Goal: Task Accomplishment & Management: Manage account settings

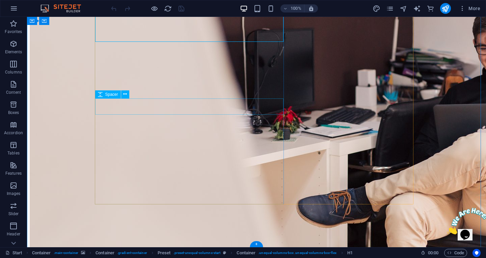
scroll to position [101, 0]
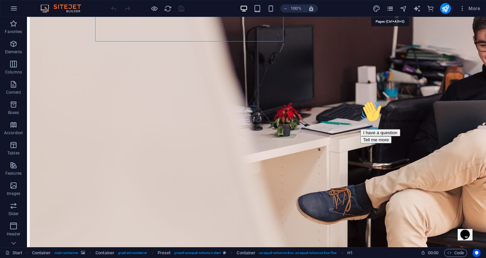
click at [387, 10] on icon "pages" at bounding box center [390, 9] width 8 height 8
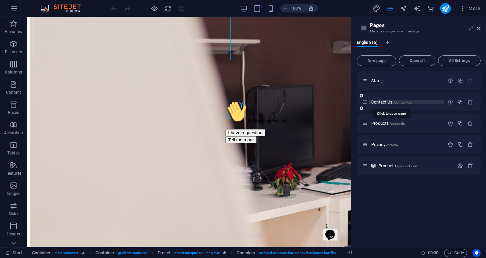
click at [388, 103] on span "Contact Us /contact-us" at bounding box center [391, 102] width 40 height 5
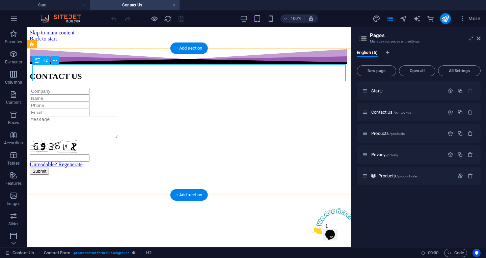
scroll to position [0, 0]
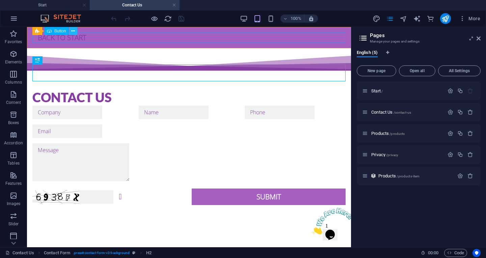
click at [73, 31] on icon at bounding box center [73, 31] width 4 height 7
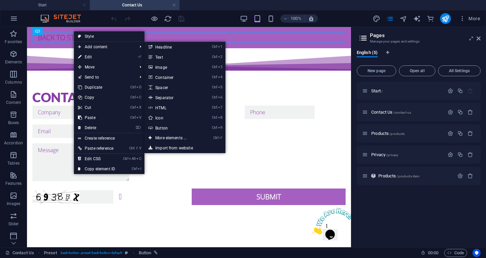
click at [95, 58] on link "⏎ Edit" at bounding box center [96, 57] width 45 height 10
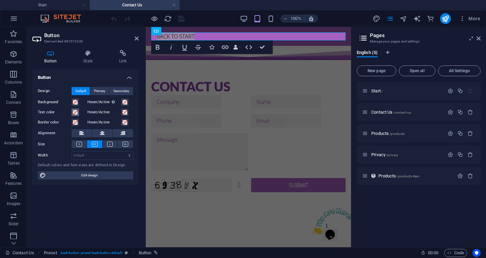
click at [73, 113] on span at bounding box center [75, 112] width 5 height 5
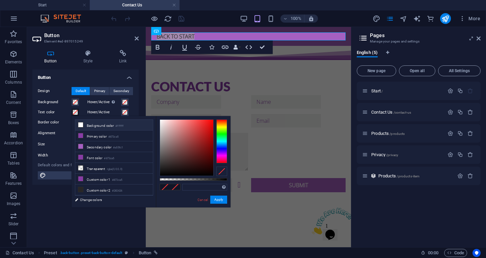
click at [100, 126] on li "Background color #ffffff" at bounding box center [114, 125] width 78 height 11
type input "#ffffff"
click at [220, 202] on button "Apply" at bounding box center [218, 200] width 17 height 8
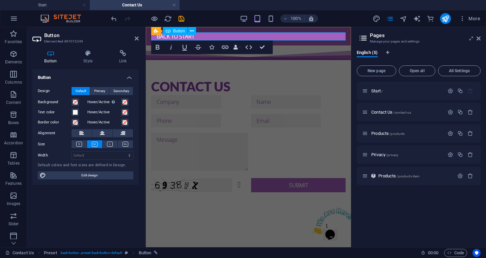
click at [232, 34] on div "Back to start" at bounding box center [248, 36] width 194 height 8
drag, startPoint x: 263, startPoint y: 48, endPoint x: 234, endPoint y: 27, distance: 35.4
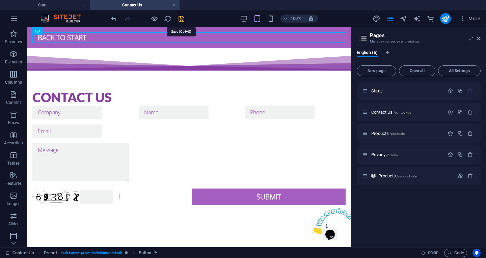
click at [180, 18] on icon "save" at bounding box center [181, 19] width 8 height 8
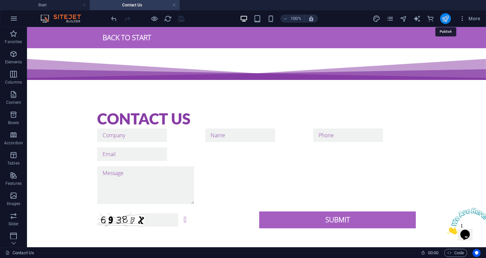
click at [445, 19] on icon "publish" at bounding box center [445, 19] width 8 height 8
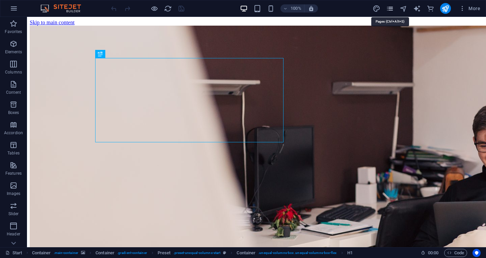
click at [387, 9] on icon "pages" at bounding box center [390, 9] width 8 height 8
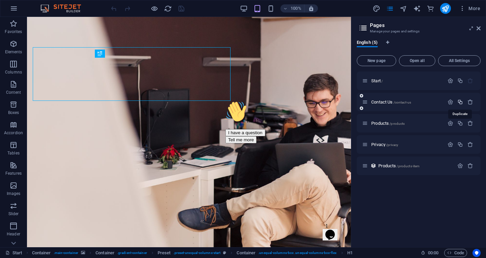
click at [459, 102] on icon "button" at bounding box center [460, 102] width 6 height 6
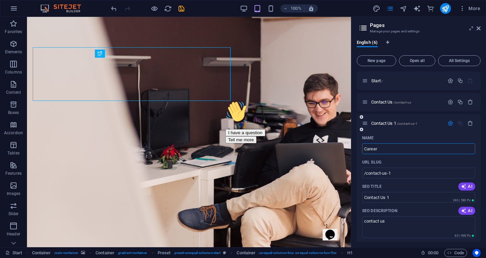
type input "Career"
type input "/career"
type input "Career"
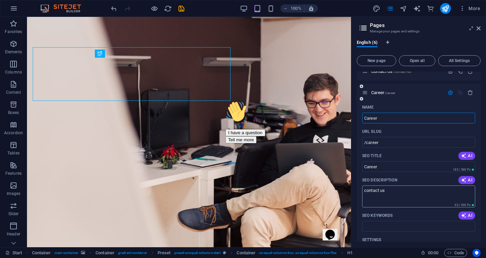
scroll to position [67, 0]
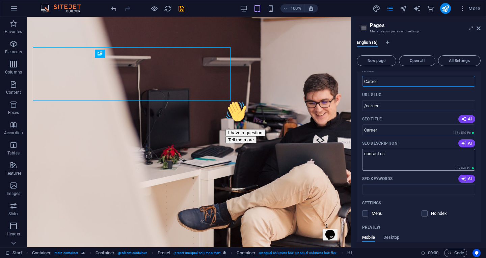
type input "Career"
click at [391, 156] on textarea "contact us" at bounding box center [418, 160] width 113 height 22
drag, startPoint x: 580, startPoint y: 256, endPoint x: 333, endPoint y: 157, distance: 265.9
paste textarea "[PERSON_NAME] and build your career in technology and digital marketing. We are…"
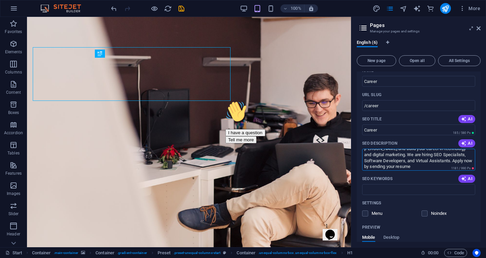
scroll to position [6, 0]
type textarea "[PERSON_NAME] and build your career in technology and digital marketing. We are…"
click at [388, 190] on input "SEO Keywords" at bounding box center [418, 189] width 113 height 11
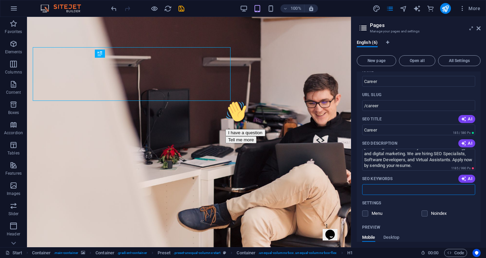
paste input "RamerLabs careers, RamerLabs jobs, SEO specialist jobs, software developer jobs…"
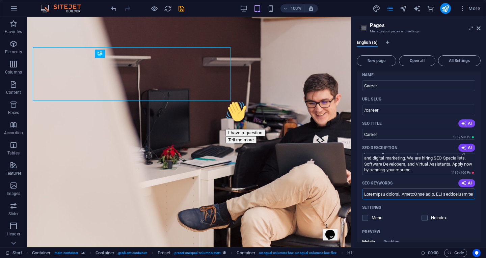
scroll to position [33, 0]
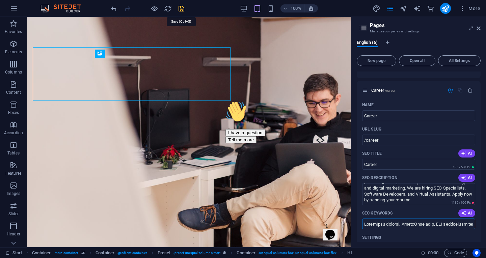
type input "RamerLabs careers, RamerLabs jobs, SEO specialist jobs, software developer jobs…"
click at [182, 10] on icon "save" at bounding box center [181, 9] width 8 height 8
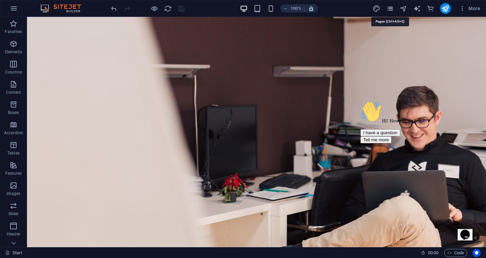
click at [387, 9] on icon "pages" at bounding box center [390, 9] width 8 height 8
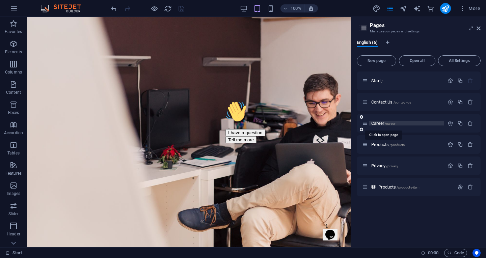
click at [385, 123] on span "Career /career" at bounding box center [383, 123] width 24 height 5
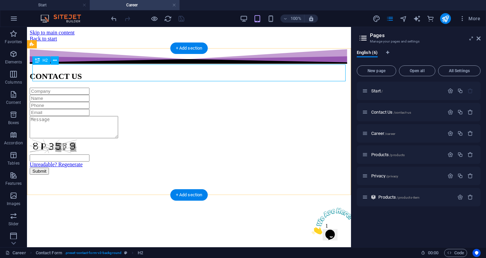
scroll to position [0, 0]
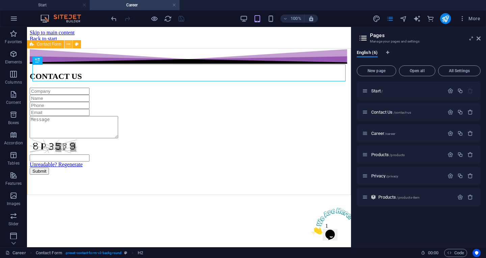
click at [66, 43] on icon at bounding box center [68, 44] width 4 height 7
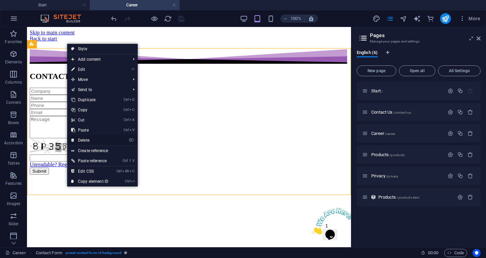
click at [88, 139] on link "⌦ Delete" at bounding box center [89, 140] width 45 height 10
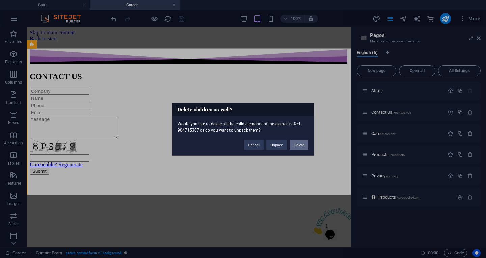
click at [303, 147] on button "Delete" at bounding box center [299, 145] width 19 height 10
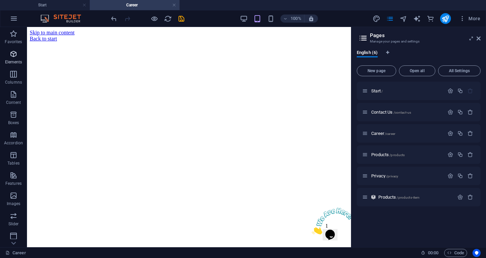
drag, startPoint x: 32, startPoint y: 89, endPoint x: 14, endPoint y: 55, distance: 38.8
click at [14, 55] on icon "button" at bounding box center [13, 54] width 8 height 8
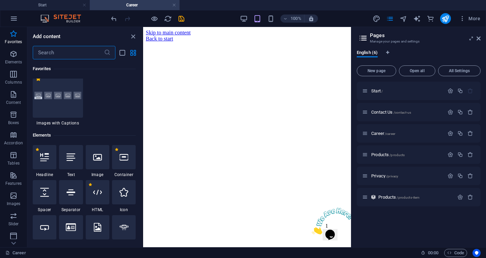
scroll to position [115, 0]
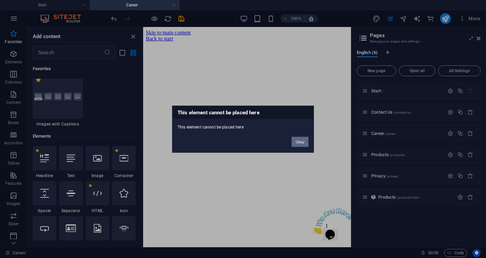
click at [304, 139] on button "Okay" at bounding box center [300, 142] width 17 height 10
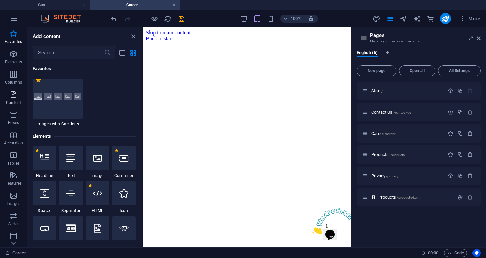
click at [15, 94] on icon "button" at bounding box center [13, 94] width 8 height 8
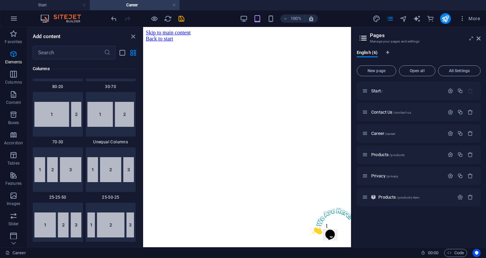
scroll to position [1291, 0]
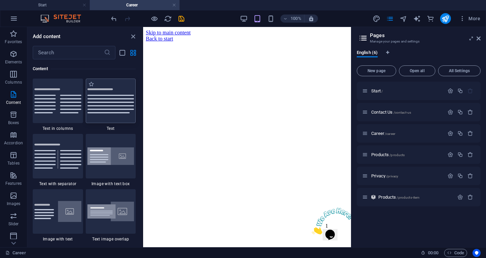
click at [108, 111] on img at bounding box center [110, 100] width 47 height 25
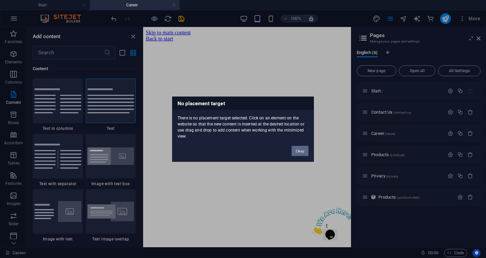
click at [306, 152] on button "Okay" at bounding box center [300, 151] width 17 height 10
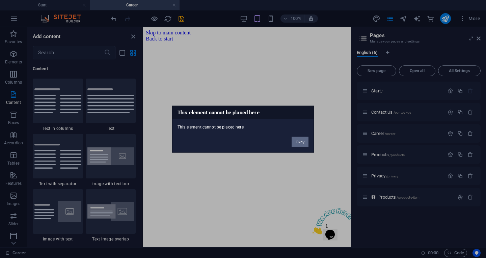
drag, startPoint x: 302, startPoint y: 143, endPoint x: 27, endPoint y: 86, distance: 280.1
click at [302, 143] on button "Okay" at bounding box center [300, 142] width 17 height 10
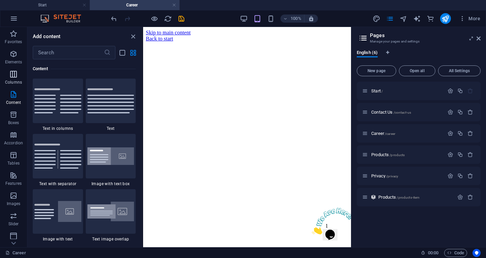
click at [13, 75] on icon "button" at bounding box center [13, 74] width 8 height 8
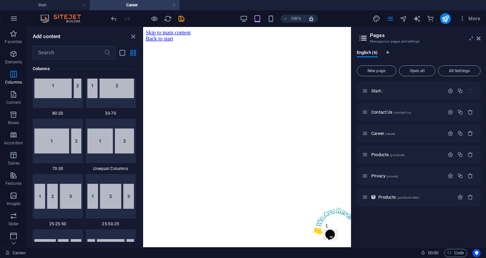
scroll to position [445, 0]
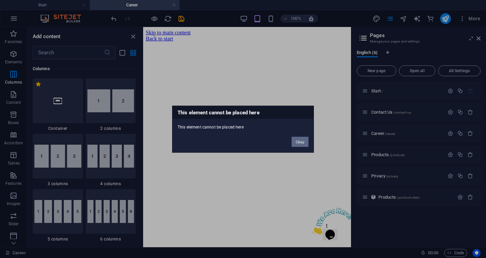
click at [304, 143] on button "Okay" at bounding box center [300, 142] width 17 height 10
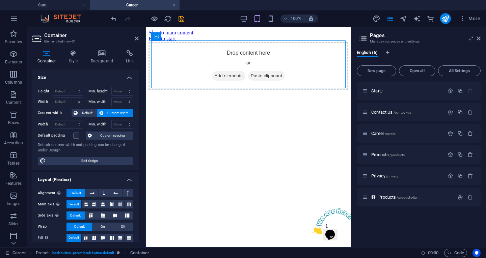
drag, startPoint x: 203, startPoint y: 87, endPoint x: 203, endPoint y: 110, distance: 23.3
click at [203, 92] on html "Skip to main content Back to start Drop content here or Add elements Paste clip…" at bounding box center [248, 59] width 205 height 65
drag, startPoint x: 331, startPoint y: 63, endPoint x: 197, endPoint y: 108, distance: 141.6
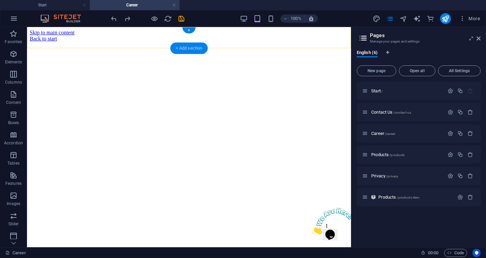
click at [188, 46] on div "+ Add section" at bounding box center [188, 48] width 37 height 11
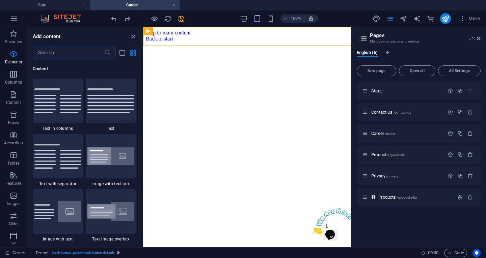
scroll to position [1291, 0]
click at [110, 103] on img at bounding box center [110, 100] width 47 height 25
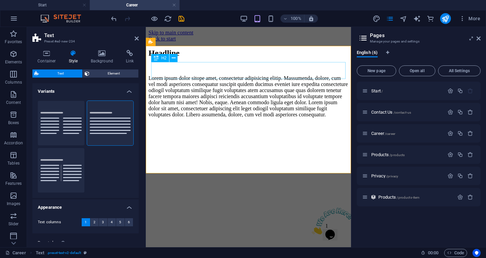
click at [205, 58] on div "Headline" at bounding box center [248, 53] width 200 height 9
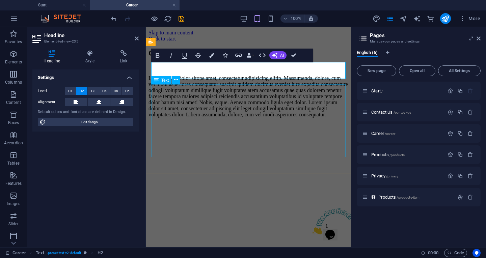
click at [222, 102] on div "Lorem ipsum dolor sitope amet, consectetur adipisicing elitip. Massumenda, dolo…" at bounding box center [248, 96] width 200 height 43
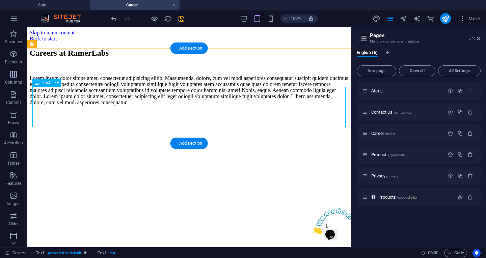
click at [86, 105] on div "Lorem ipsum dolor sitope amet, consectetur adipisicing elitip. Massumenda, dolo…" at bounding box center [189, 90] width 319 height 30
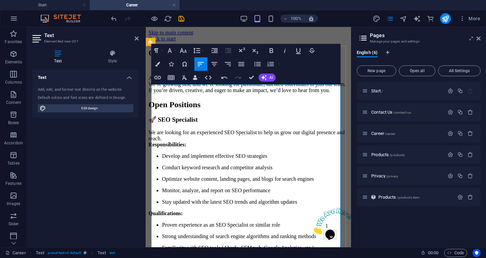
click at [236, 93] on p "At RamerLabs , we’re building innovative solutions in technology and digital ma…" at bounding box center [248, 84] width 200 height 18
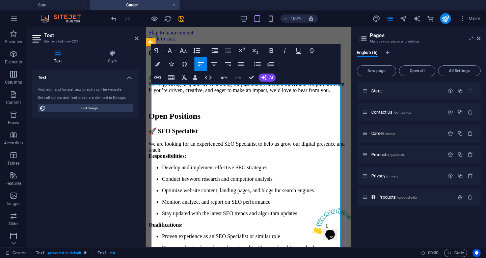
click at [263, 121] on h2 "Open Positions" at bounding box center [248, 116] width 200 height 9
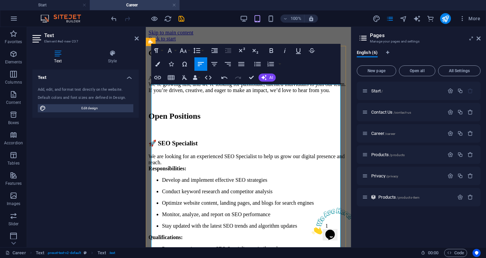
click at [222, 147] on h3 "🚀 SEO Specialist" at bounding box center [248, 143] width 200 height 7
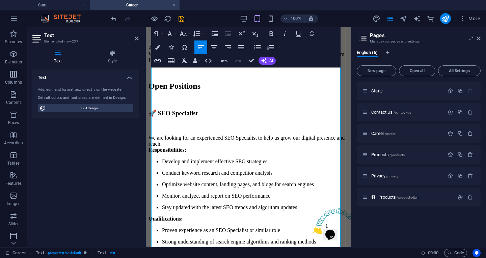
scroll to position [67, 0]
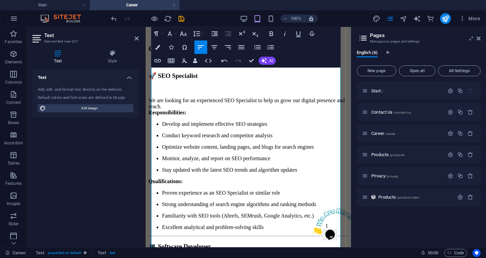
click at [205, 113] on p "We are looking for an experienced SEO Specialist to help us grow our digital pr…" at bounding box center [248, 107] width 200 height 18
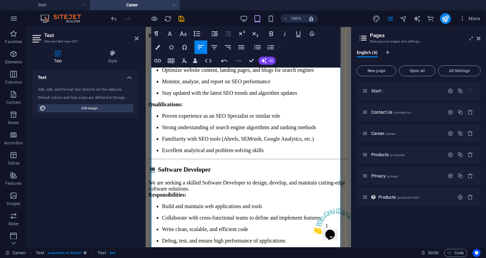
scroll to position [169, 0]
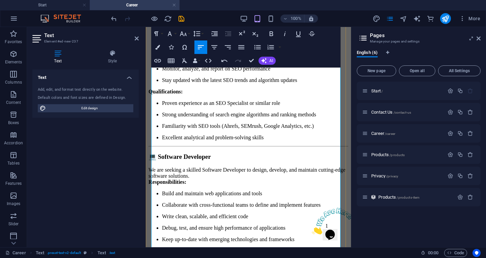
click at [309, 83] on p "Stay updated with the latest SEO trends and algorithm updates" at bounding box center [255, 80] width 186 height 6
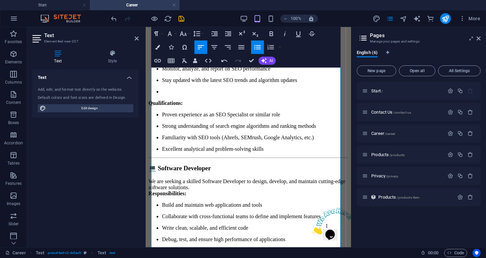
click at [192, 106] on p "Qualifications:" at bounding box center [248, 103] width 200 height 6
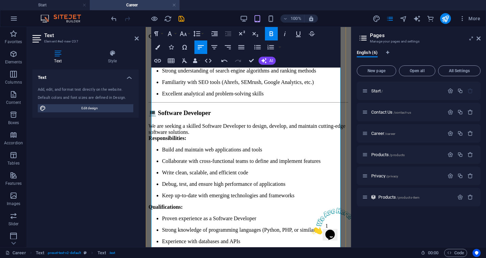
scroll to position [236, 0]
click at [269, 96] on p "Excellent analytical and problem-solving skills" at bounding box center [255, 93] width 186 height 6
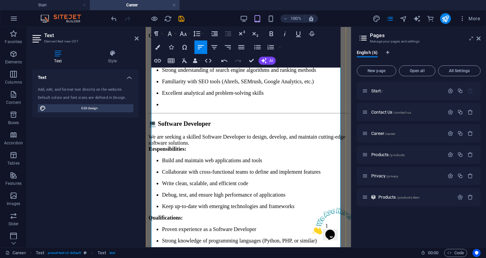
click at [244, 128] on h3 "💻 Software Developer" at bounding box center [248, 123] width 200 height 7
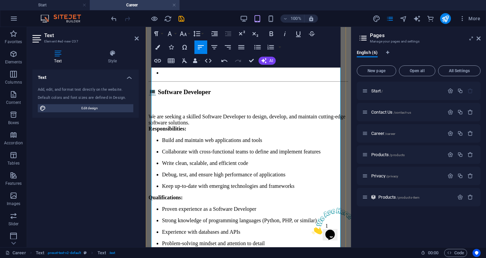
scroll to position [304, 0]
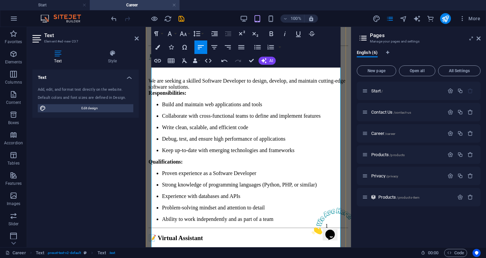
click at [232, 96] on p "We are seeking a skilled Software Developer to design, develop, and maintain cu…" at bounding box center [248, 87] width 200 height 18
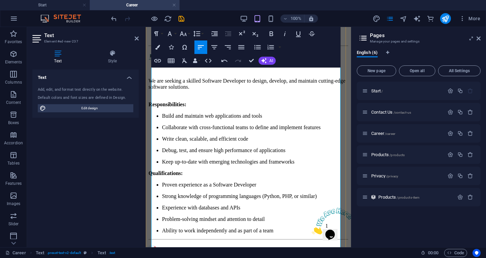
scroll to position [371, 0]
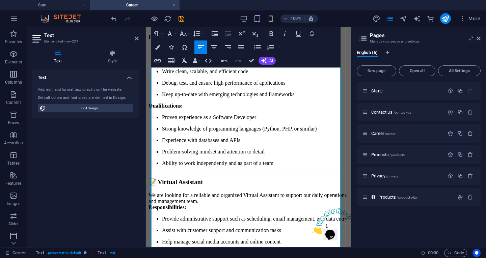
click at [312, 98] on p "Keep up-to-date with emerging technologies and frameworks" at bounding box center [255, 94] width 186 height 6
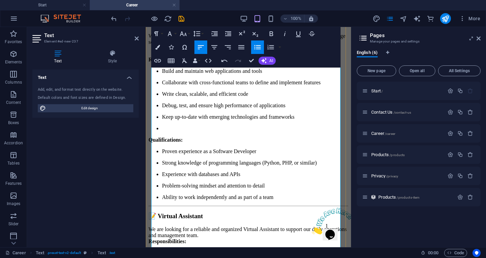
scroll to position [337, 0]
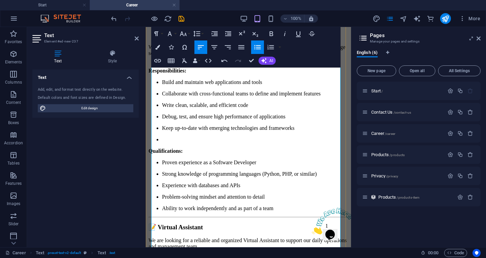
click at [198, 74] on p "Responsibilities:" at bounding box center [248, 68] width 200 height 12
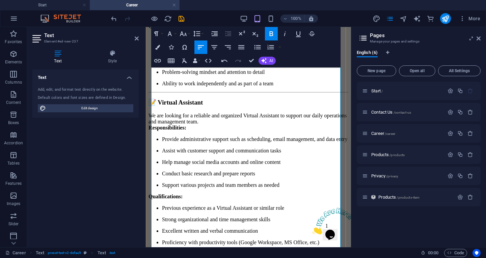
scroll to position [506, 0]
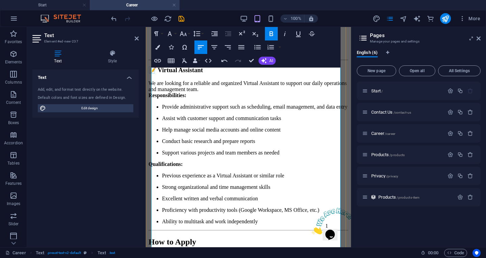
click at [287, 54] on p "Ability to work independently and as part of a team" at bounding box center [255, 51] width 186 height 6
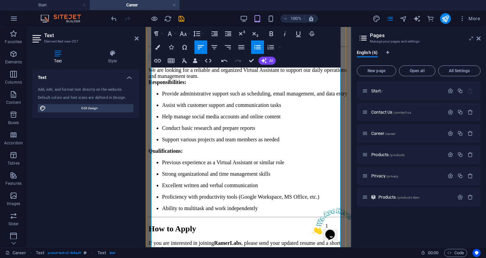
scroll to position [540, 0]
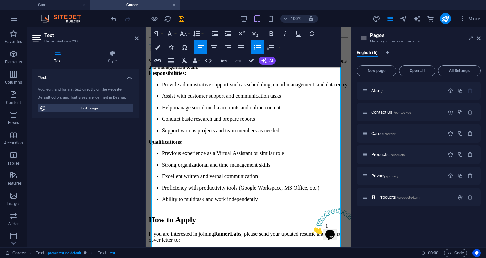
click at [229, 52] on h3 "📝 Virtual Assistant" at bounding box center [248, 47] width 200 height 7
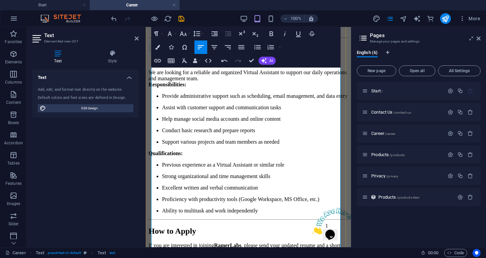
click at [253, 88] on p "We are looking for a reliable and organized Virtual Assistant to support our da…" at bounding box center [248, 79] width 200 height 18
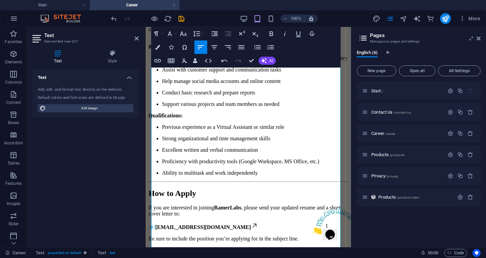
scroll to position [607, 0]
click at [195, 50] on p "Responsibilities:" at bounding box center [248, 44] width 200 height 12
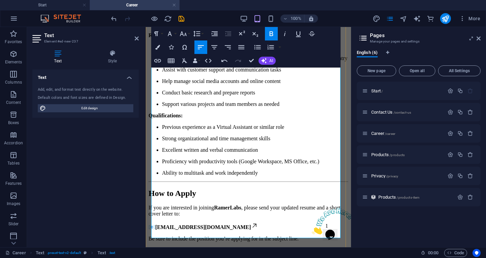
click at [305, 101] on p "Support various projects and team members as needed" at bounding box center [255, 104] width 186 height 6
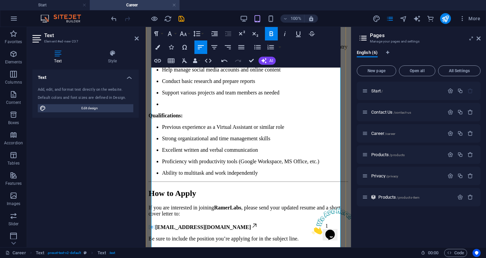
click at [204, 119] on p "Qualifications:" at bounding box center [248, 116] width 200 height 6
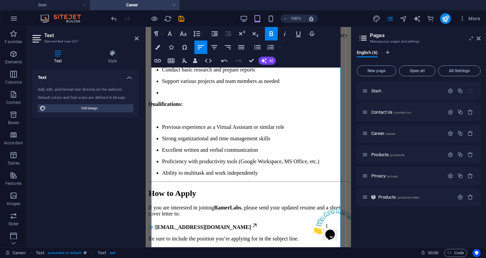
scroll to position [740, 0]
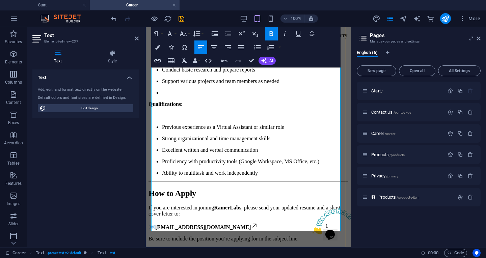
click at [268, 176] on p "Ability to multitask and work independently" at bounding box center [255, 173] width 186 height 6
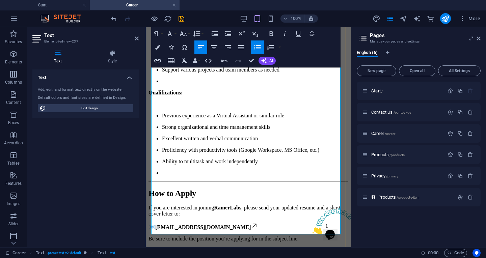
scroll to position [756, 0]
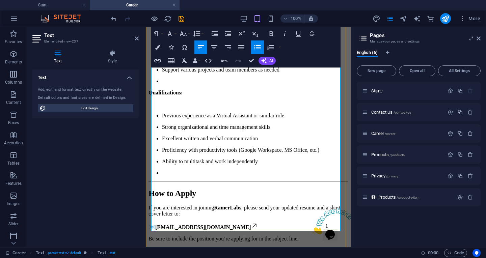
click at [252, 192] on h2 "How to Apply" at bounding box center [248, 193] width 200 height 9
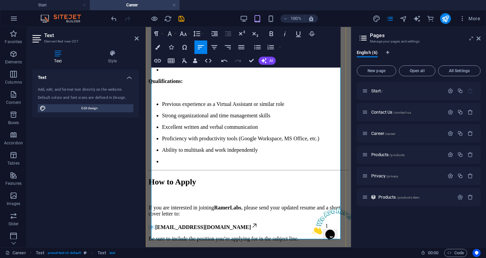
click at [226, 227] on p "📧 [EMAIL_ADDRESS][DOMAIN_NAME]" at bounding box center [248, 226] width 200 height 8
click at [227, 217] on p "If you are interested in joining RamerLabs , please send your updated resume an…" at bounding box center [248, 211] width 200 height 12
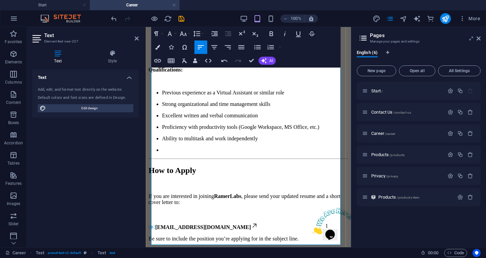
scroll to position [772, 0]
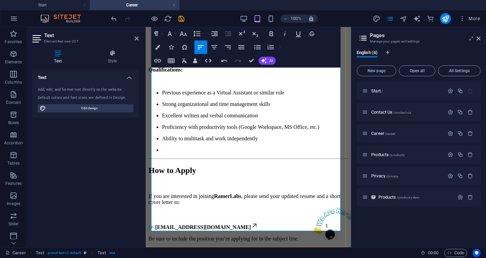
click at [225, 222] on p "📧 [EMAIL_ADDRESS][DOMAIN_NAME]" at bounding box center [248, 226] width 200 height 8
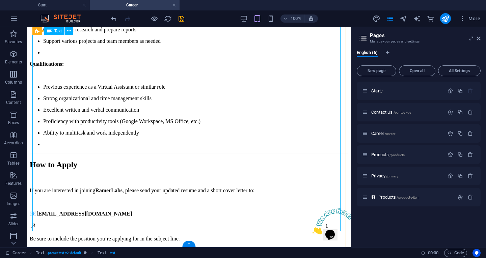
scroll to position [734, 0]
click at [179, 18] on icon "save" at bounding box center [181, 19] width 8 height 8
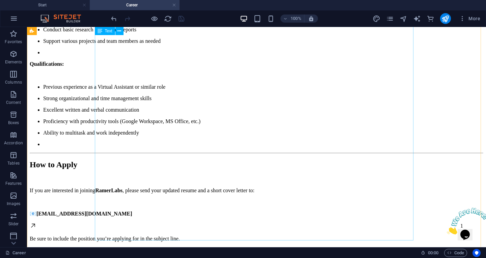
scroll to position [626, 0]
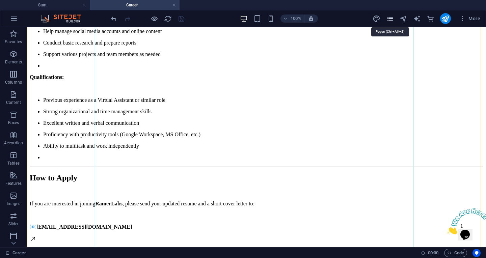
click at [388, 21] on icon "pages" at bounding box center [390, 19] width 8 height 8
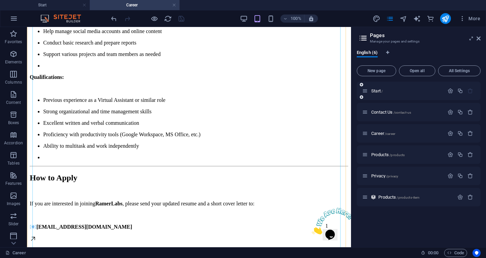
click at [377, 93] on div "Start /" at bounding box center [403, 91] width 82 height 8
click at [378, 91] on span "Start /" at bounding box center [376, 90] width 11 height 5
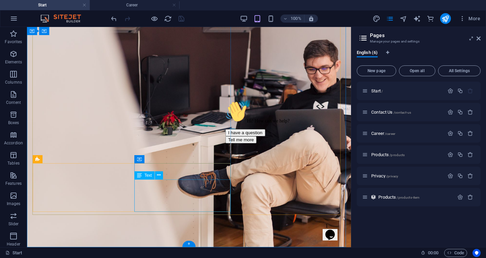
scroll to position [51, 0]
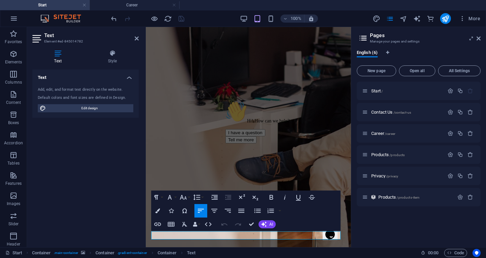
scroll to position [95, 0]
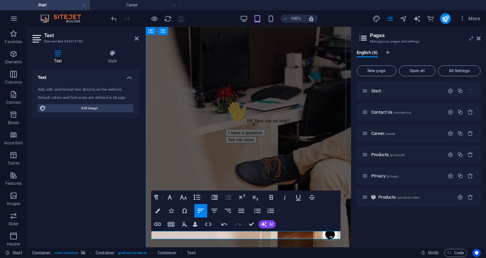
drag, startPoint x: 214, startPoint y: 237, endPoint x: 229, endPoint y: 237, distance: 14.9
click at [159, 224] on icon "button" at bounding box center [157, 224] width 7 height 3
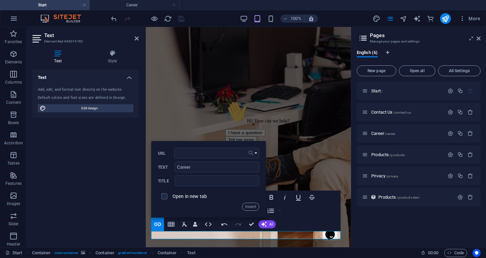
click at [256, 153] on button "Choose Link" at bounding box center [252, 153] width 13 height 11
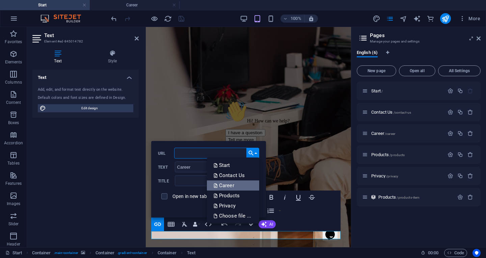
click at [233, 188] on p "Career" at bounding box center [225, 186] width 22 height 10
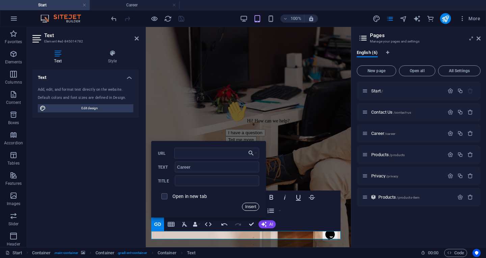
click at [250, 208] on button "Insert" at bounding box center [250, 207] width 17 height 8
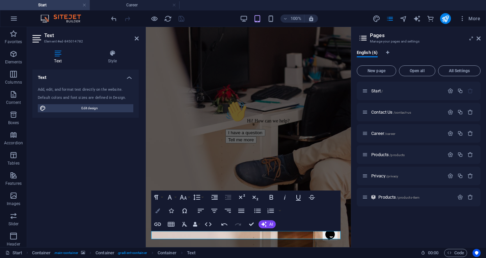
click at [158, 208] on button "Colors" at bounding box center [157, 210] width 13 height 13
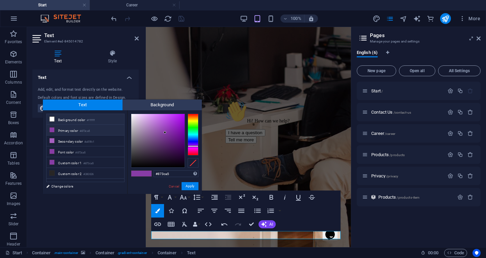
click at [85, 121] on li "Background color #ffffff" at bounding box center [86, 119] width 78 height 11
type input "#ffffff"
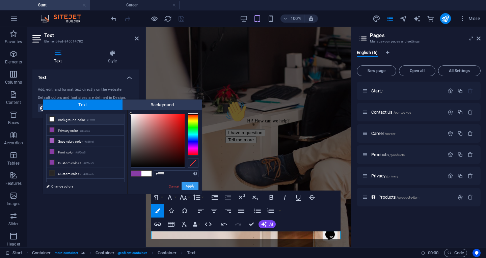
click at [186, 185] on button "Apply" at bounding box center [190, 186] width 17 height 8
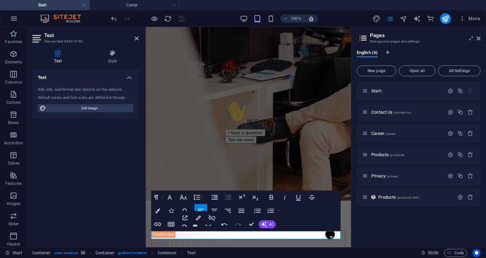
scroll to position [40, 0]
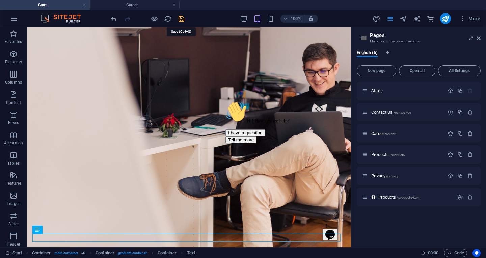
drag, startPoint x: 183, startPoint y: 18, endPoint x: 217, endPoint y: 19, distance: 33.8
click at [183, 18] on icon "save" at bounding box center [181, 19] width 8 height 8
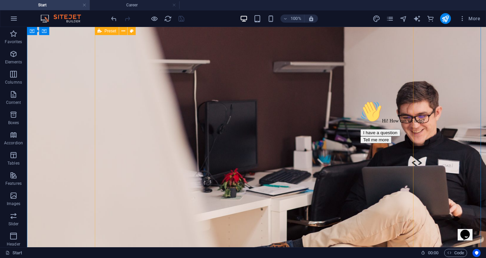
scroll to position [0, 0]
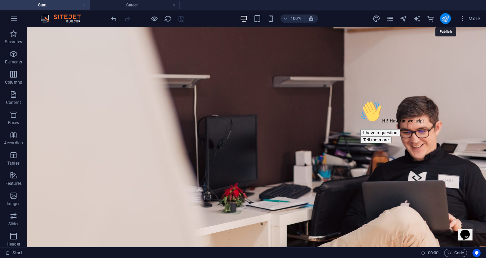
drag, startPoint x: 447, startPoint y: 18, endPoint x: 325, endPoint y: 52, distance: 126.0
click at [447, 18] on icon "publish" at bounding box center [445, 19] width 8 height 8
